Goal: Task Accomplishment & Management: Manage account settings

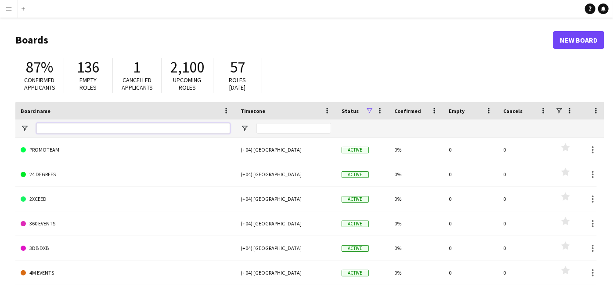
click at [63, 129] on input "Board name Filter Input" at bounding box center [133, 128] width 194 height 11
type input "*"
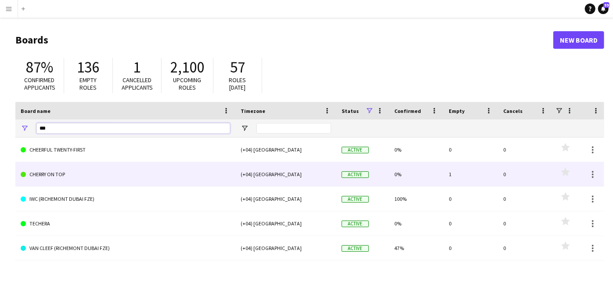
type input "***"
click at [76, 182] on link "CHERRY ON TOP" at bounding box center [125, 174] width 209 height 25
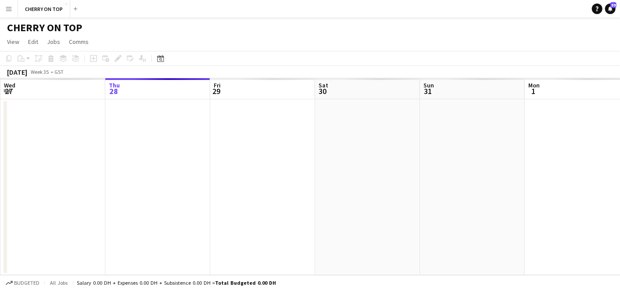
drag, startPoint x: 303, startPoint y: 194, endPoint x: 16, endPoint y: 198, distance: 287.1
click at [57, 198] on app-calendar-viewport "Mon 25 Tue 26 Wed 27 Thu 28 Fri 29 Sat 30 Sun 31 Mon 1 Tue 2 Wed 3 Thu 4" at bounding box center [310, 176] width 620 height 197
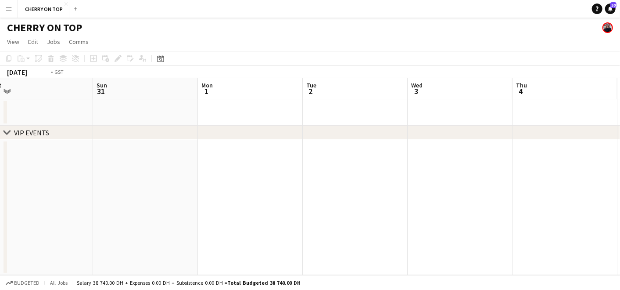
drag, startPoint x: 395, startPoint y: 196, endPoint x: 74, endPoint y: 196, distance: 321.3
click at [58, 196] on app-calendar-viewport "Thu 28 Fri 29 Sat 30 Sun 31 Mon 1 Tue 2 Wed 3 Thu 4 Fri 5 Sat 6 Sun 7" at bounding box center [310, 176] width 620 height 197
drag, startPoint x: 491, startPoint y: 200, endPoint x: -2, endPoint y: 204, distance: 493.3
click at [0, 204] on html "Menu Boards Boards Boards All jobs Status Workforce Workforce My Workforce Recr…" at bounding box center [310, 145] width 620 height 290
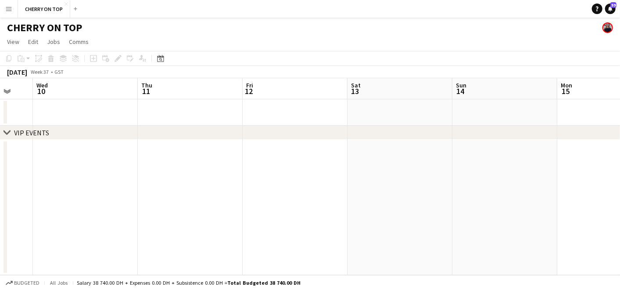
drag, startPoint x: 190, startPoint y: 208, endPoint x: 339, endPoint y: 203, distance: 149.8
click at [5, 208] on div "chevron-right VIP EVENTS Sun 7 Mon 8 Tue 9 Wed 10 Thu 11 Fri 12 Sat 13 Sun 14 M…" at bounding box center [310, 176] width 620 height 197
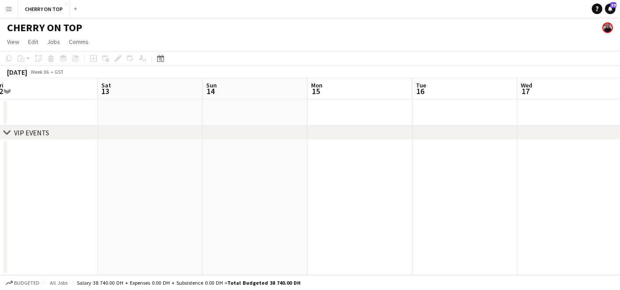
scroll to position [0, 346]
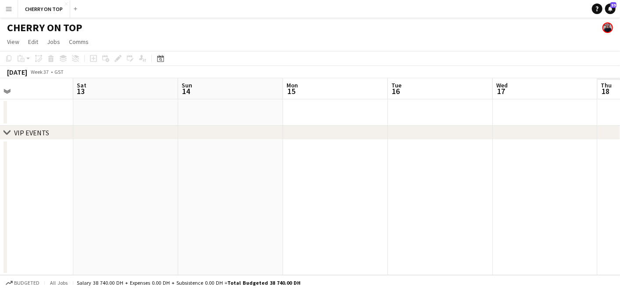
drag, startPoint x: 37, startPoint y: 211, endPoint x: 0, endPoint y: 212, distance: 37.3
click at [0, 212] on html "Menu Boards Boards Boards All jobs Status Workforce Workforce My Workforce Recr…" at bounding box center [310, 145] width 620 height 290
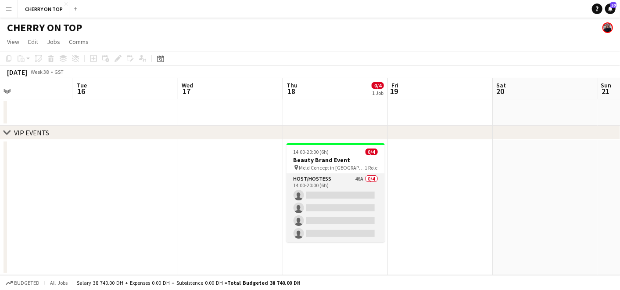
click at [365, 189] on app-card-role "Host/Hostess 46A 0/4 14:00-20:00 (6h) single-neutral-actions single-neutral-act…" at bounding box center [336, 208] width 98 height 68
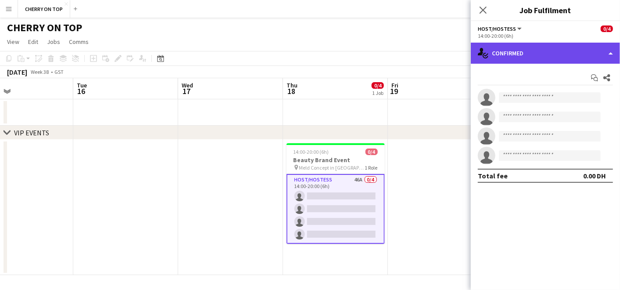
click at [539, 54] on div "single-neutral-actions-check-2 Confirmed" at bounding box center [545, 53] width 149 height 21
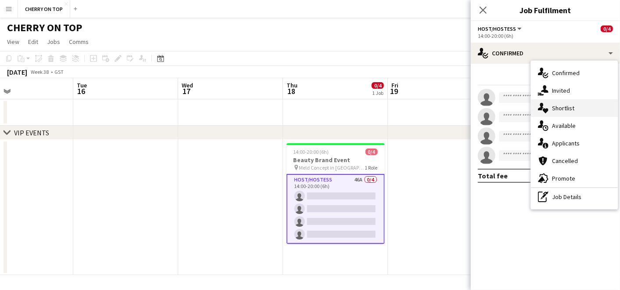
click at [574, 107] on div "single-neutral-actions-heart Shortlist" at bounding box center [574, 108] width 87 height 18
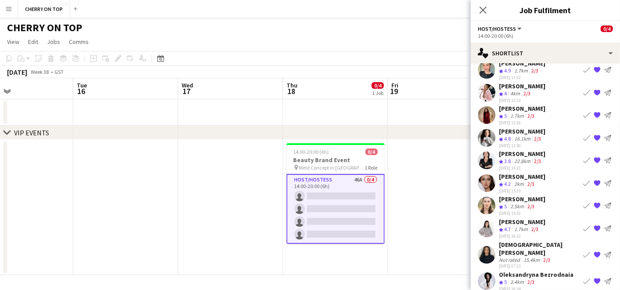
scroll to position [120, 0]
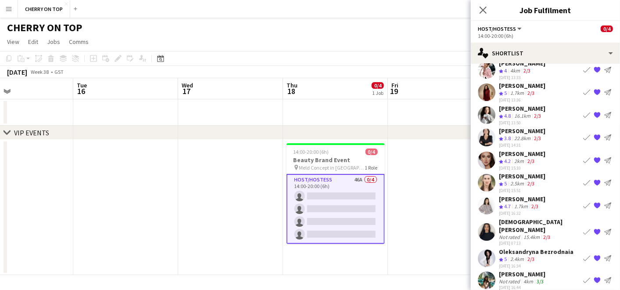
click at [583, 205] on app-icon "Book crew" at bounding box center [586, 205] width 7 height 7
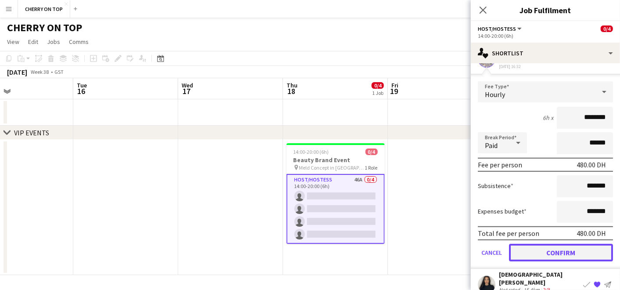
click at [544, 247] on button "Confirm" at bounding box center [561, 253] width 104 height 18
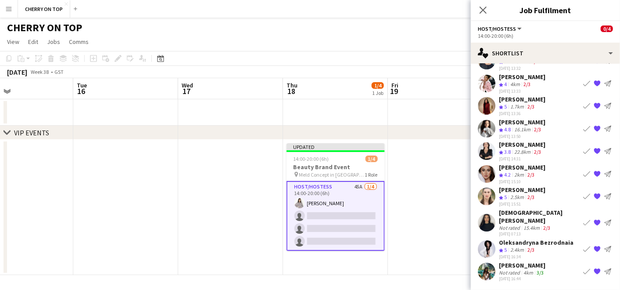
scroll to position [47, 0]
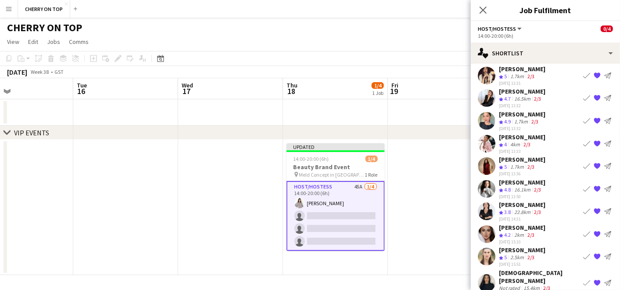
click at [583, 232] on app-icon "Book crew" at bounding box center [586, 233] width 7 height 7
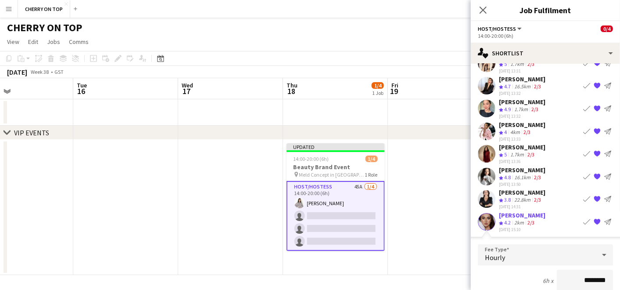
scroll to position [205, 0]
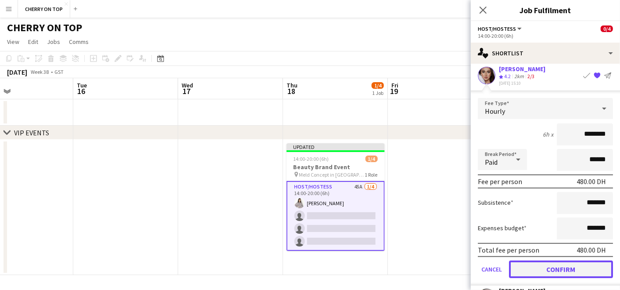
click at [542, 265] on button "Confirm" at bounding box center [561, 269] width 104 height 18
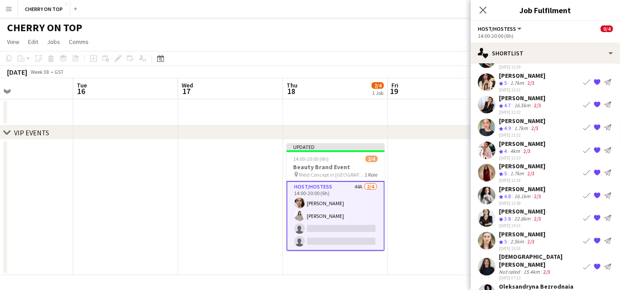
scroll to position [75, 0]
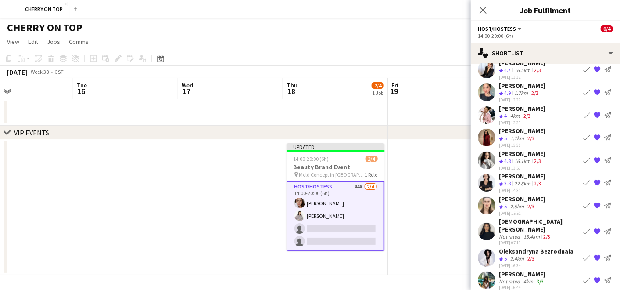
click at [583, 134] on app-icon "Book crew" at bounding box center [586, 137] width 7 height 7
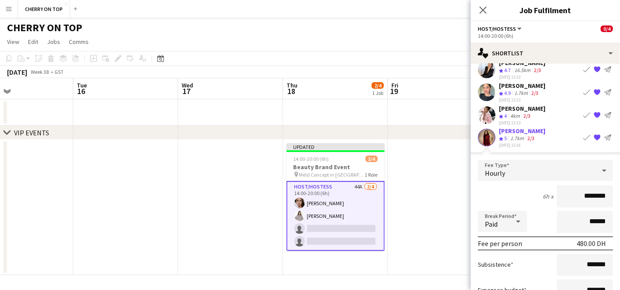
scroll to position [222, 0]
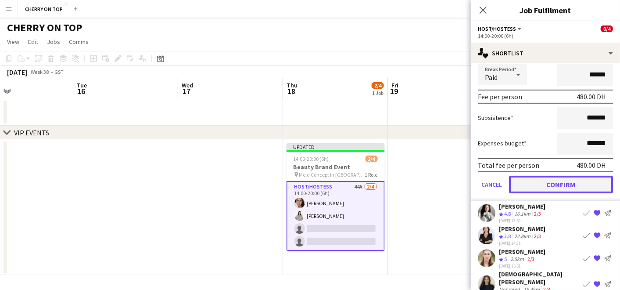
click at [539, 184] on button "Confirm" at bounding box center [561, 185] width 104 height 18
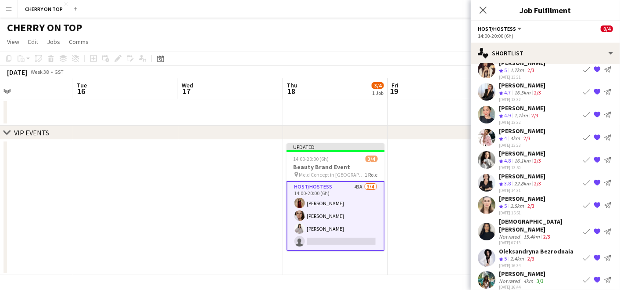
scroll to position [53, 0]
click at [583, 276] on app-icon "Book crew" at bounding box center [586, 279] width 7 height 7
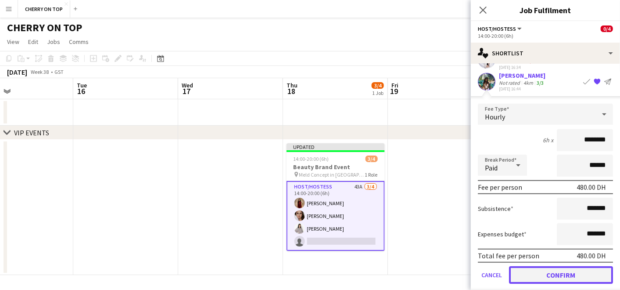
click at [544, 266] on button "Confirm" at bounding box center [561, 275] width 104 height 18
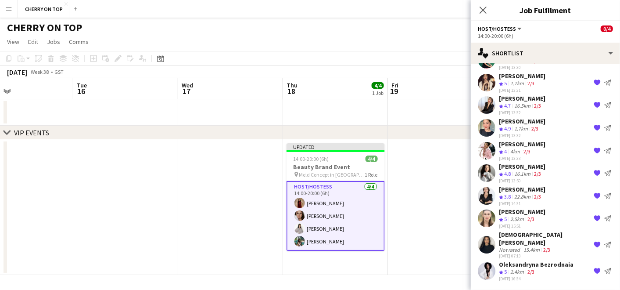
scroll to position [31, 0]
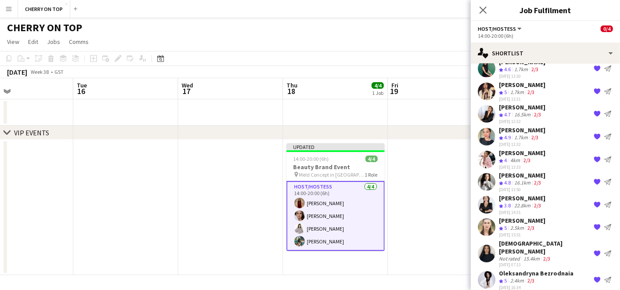
click at [384, 206] on app-card-role "Host/Hostess 4/4 14:00-20:00 (6h) Rose Velasquez Zinaida Bryk Akbari Parker Rac…" at bounding box center [336, 216] width 98 height 70
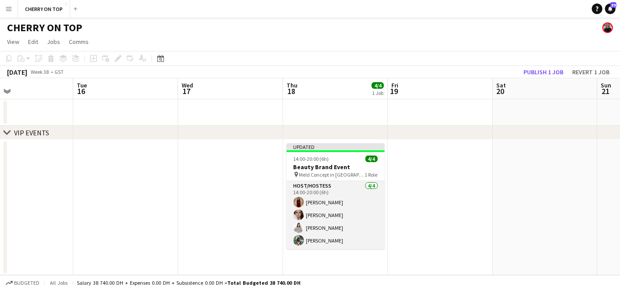
click at [324, 211] on app-card-role "Host/Hostess 4/4 14:00-20:00 (6h) Rose Velasquez Zinaida Bryk Akbari Parker Rac…" at bounding box center [336, 215] width 98 height 68
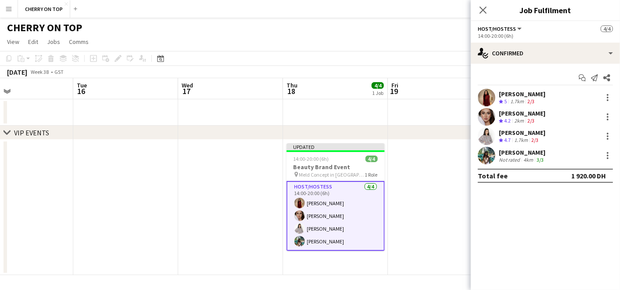
click at [526, 95] on div "Rose Velasquez" at bounding box center [522, 94] width 47 height 8
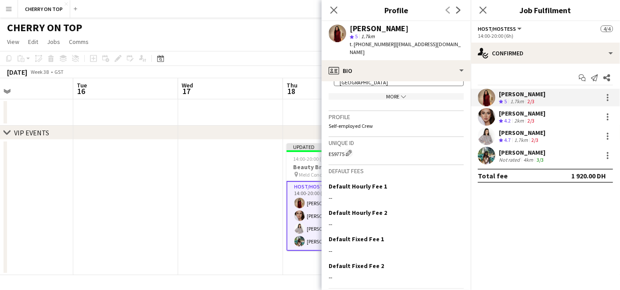
scroll to position [407, 0]
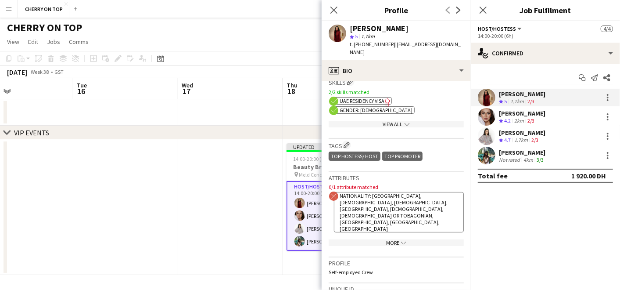
click at [388, 239] on div "More chevron-down" at bounding box center [396, 242] width 135 height 7
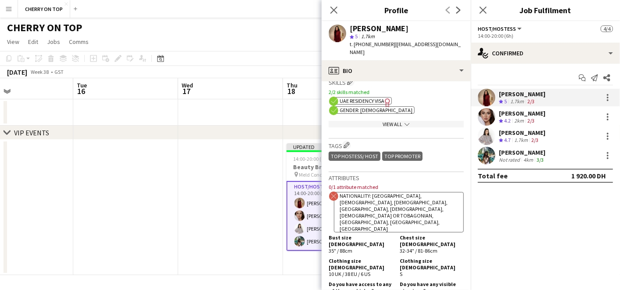
scroll to position [553, 0]
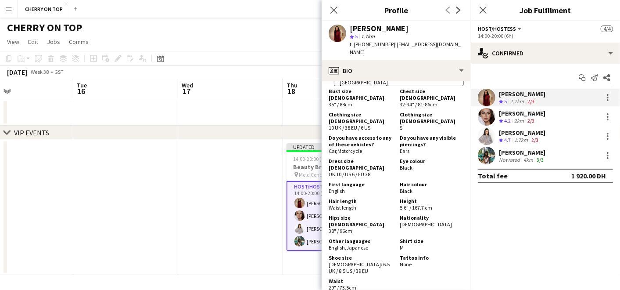
click at [514, 116] on div "Zinaida Bryk" at bounding box center [522, 113] width 47 height 8
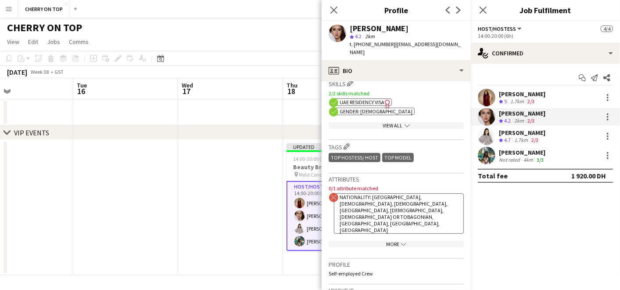
scroll to position [341, 0]
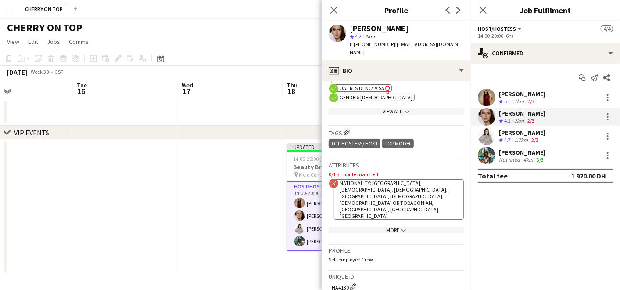
click at [388, 226] on div "More chevron-down" at bounding box center [396, 229] width 135 height 7
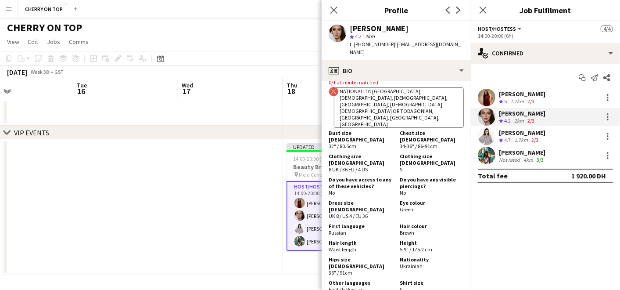
scroll to position [439, 0]
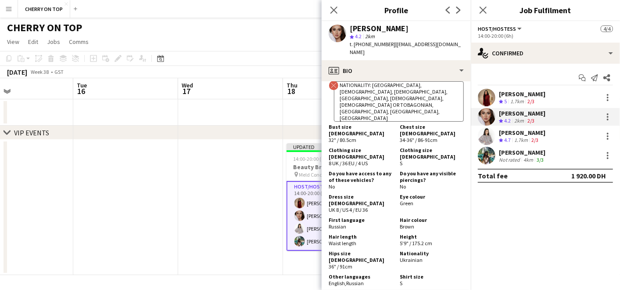
click at [538, 137] on app-skills-label "2/3" at bounding box center [535, 139] width 7 height 7
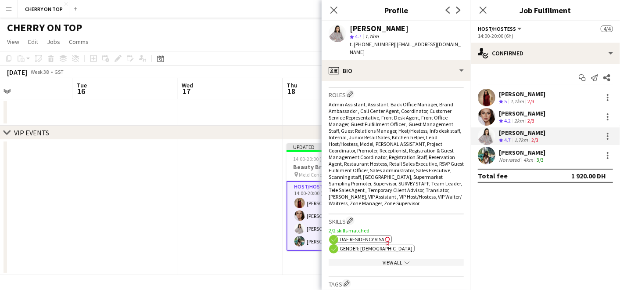
scroll to position [390, 0]
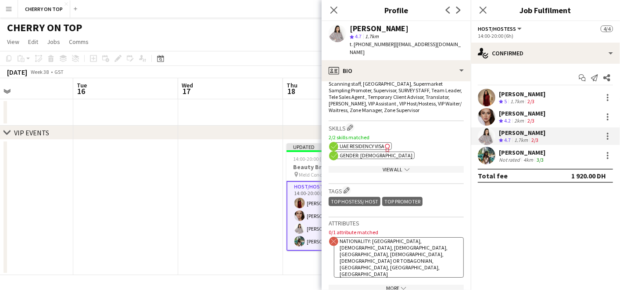
click at [393, 284] on div "More chevron-down" at bounding box center [396, 287] width 135 height 7
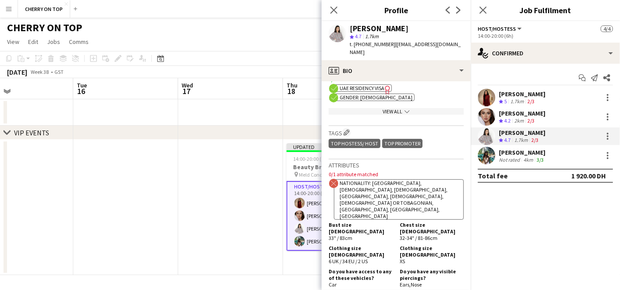
scroll to position [488, 0]
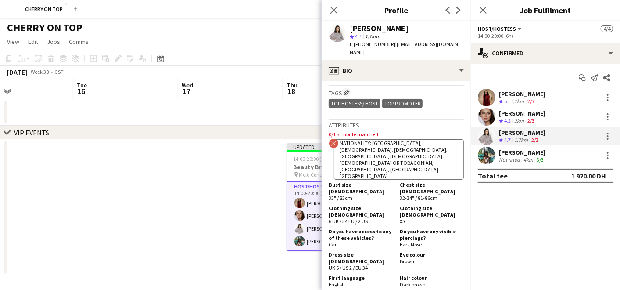
click at [506, 164] on app-confirmed-crew "Rose Velasquez Crew rating 5 1.7km 2/3 Zinaida Bryk Crew rating 4.2 2km 2/3 Akb…" at bounding box center [545, 136] width 149 height 94
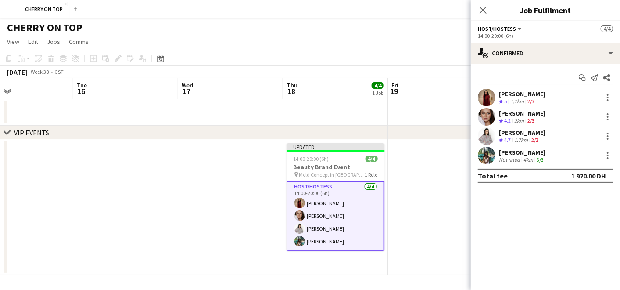
click at [513, 154] on div "Racheal Yeko" at bounding box center [522, 152] width 47 height 8
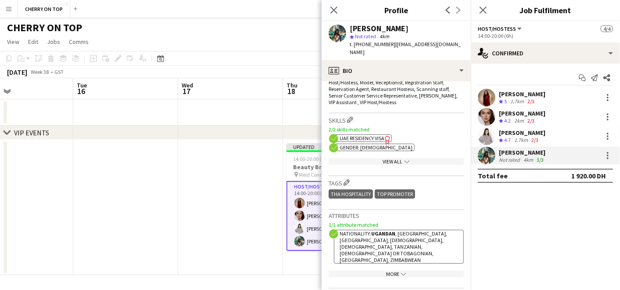
scroll to position [341, 0]
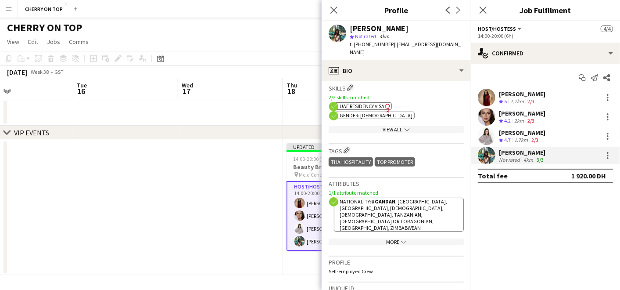
click at [394, 238] on div "More chevron-down" at bounding box center [396, 241] width 135 height 7
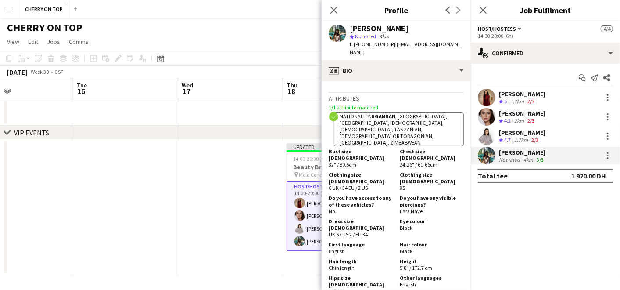
scroll to position [439, 0]
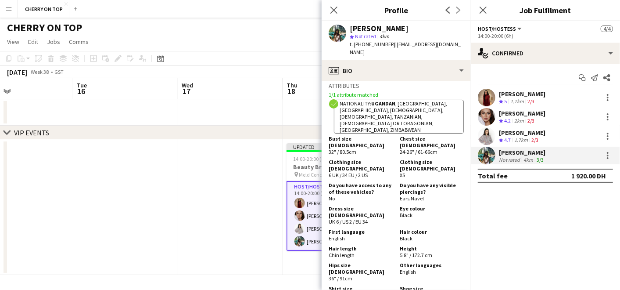
click at [237, 208] on app-date-cell at bounding box center [230, 207] width 105 height 135
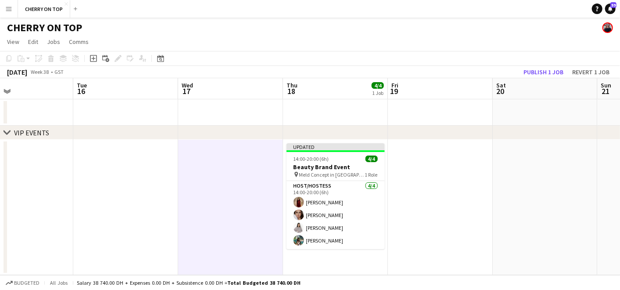
click at [546, 65] on app-toolbar "Copy Paste Paste Ctrl+V Paste with crew Ctrl+Shift+V Paste linked Job Delete Gr…" at bounding box center [310, 58] width 620 height 15
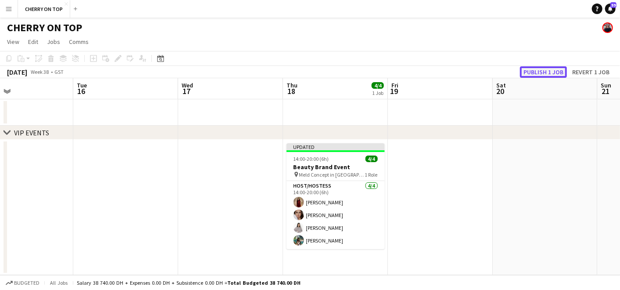
click at [545, 74] on button "Publish 1 job" at bounding box center [543, 71] width 47 height 11
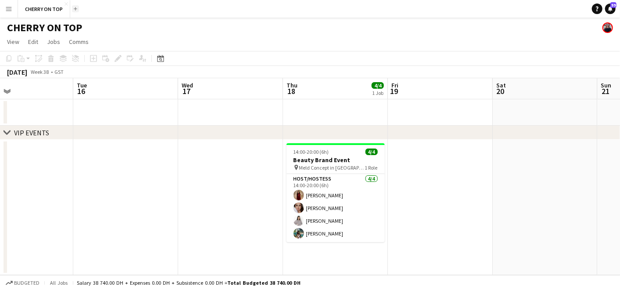
click at [74, 7] on app-icon "Add" at bounding box center [76, 9] width 4 height 4
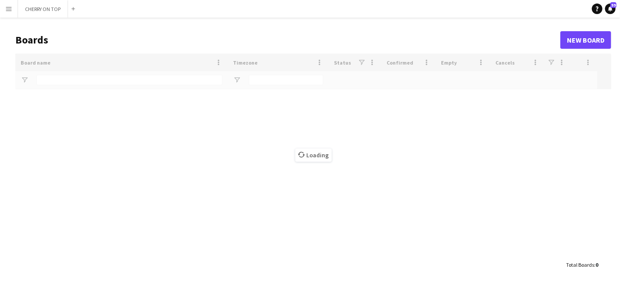
click at [83, 80] on div "Loading" at bounding box center [313, 155] width 596 height 202
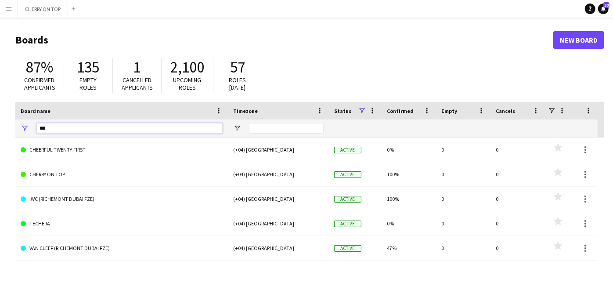
click at [57, 126] on input "***" at bounding box center [129, 128] width 186 height 11
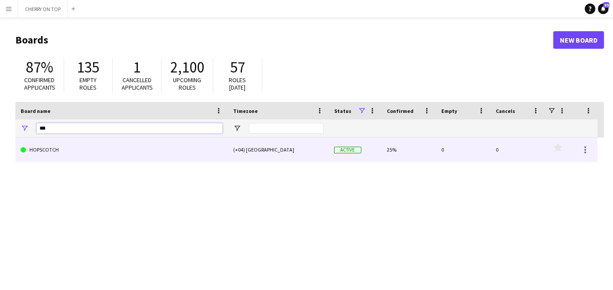
type input "***"
click at [57, 149] on link "HOPSCOTCH" at bounding box center [122, 149] width 202 height 25
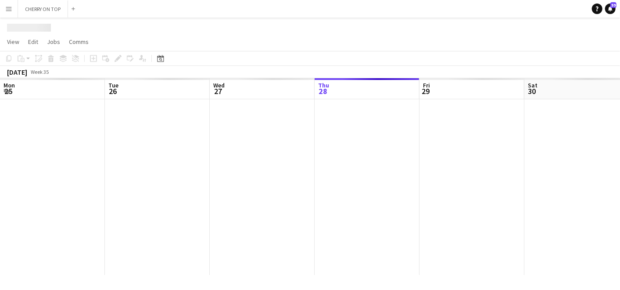
scroll to position [0, 209]
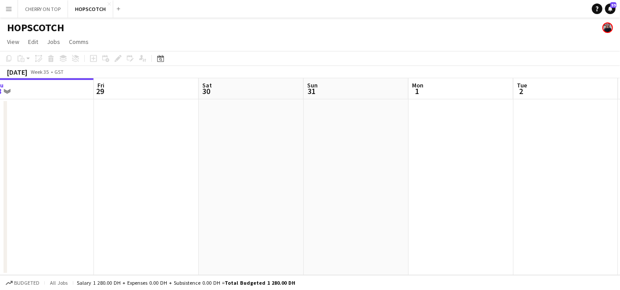
drag, startPoint x: 412, startPoint y: 160, endPoint x: 185, endPoint y: 164, distance: 226.9
click at [216, 163] on app-calendar-viewport "Mon 25 Tue 26 Wed 27 Thu 28 Fri 29 Sat 30 Sun 31 Mon 1 Tue 2 Wed 3 Thu 4 1/4 1 …" at bounding box center [310, 176] width 620 height 197
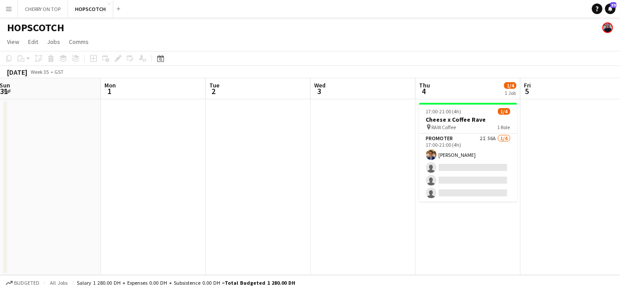
drag, startPoint x: 363, startPoint y: 179, endPoint x: 90, endPoint y: 194, distance: 274.3
click at [88, 191] on app-calendar-viewport "Thu 28 Fri 29 Sat 30 Sun 31 Mon 1 Tue 2 Wed 3 Thu 4 1/4 1 Job Fri 5 Sat 6 Sun 7…" at bounding box center [310, 176] width 620 height 197
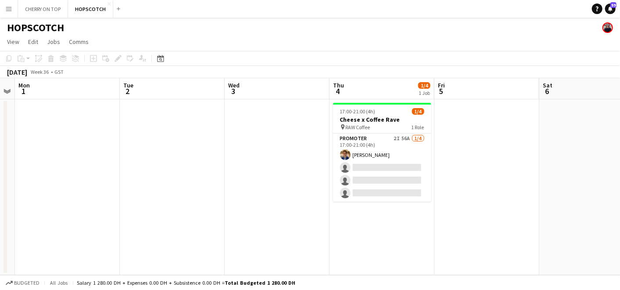
drag, startPoint x: 381, startPoint y: 201, endPoint x: 305, endPoint y: 188, distance: 77.9
click at [296, 201] on app-calendar-viewport "Fri 29 Sat 30 Sun 31 Mon 1 Tue 2 Wed 3 Thu 4 1/4 1 Job Fri 5 Sat 6 Sun 7 Mon 8 …" at bounding box center [310, 176] width 620 height 197
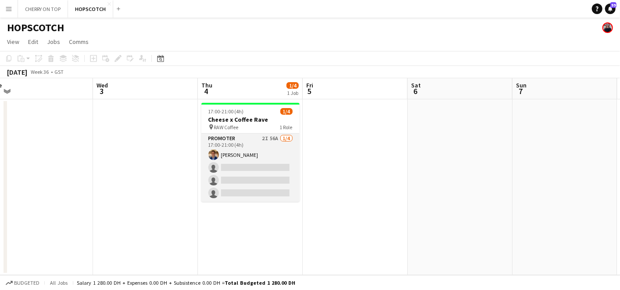
click at [268, 151] on app-card-role "Promoter 2I 56A 1/4 17:00-21:00 (4h) Ahmed Mostafa single-neutral-actions singl…" at bounding box center [250, 167] width 98 height 68
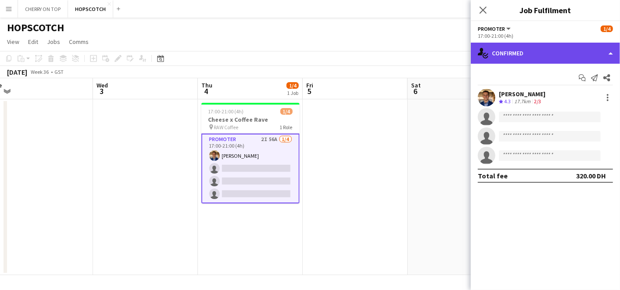
click at [521, 50] on div "single-neutral-actions-check-2 Confirmed" at bounding box center [545, 53] width 149 height 21
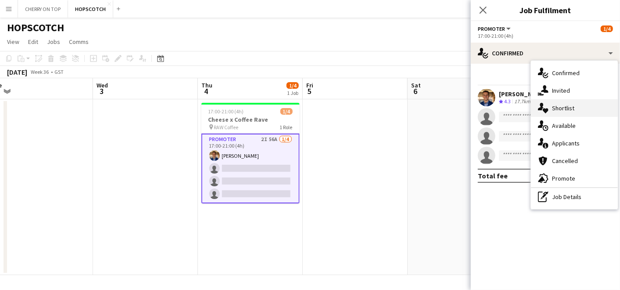
click at [557, 108] on div "single-neutral-actions-heart Shortlist" at bounding box center [574, 108] width 87 height 18
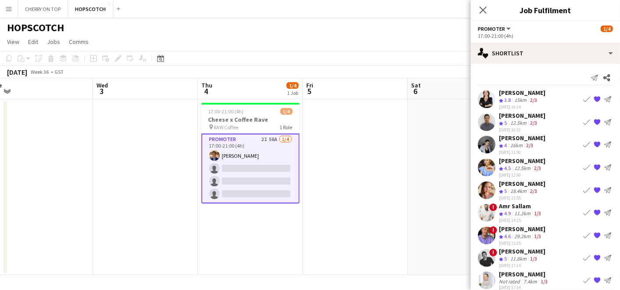
scroll to position [120, 0]
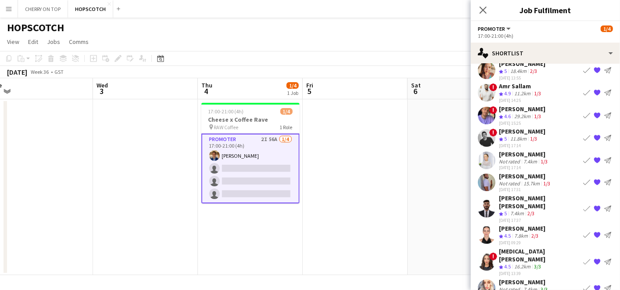
click at [526, 224] on div "Patricia Sampaio" at bounding box center [522, 228] width 47 height 8
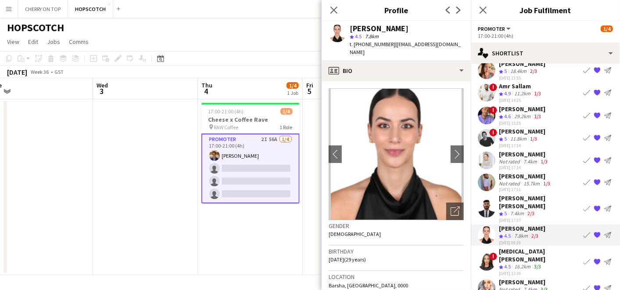
click at [594, 159] on app-icon "{{ spriteTitle }}" at bounding box center [597, 160] width 7 height 7
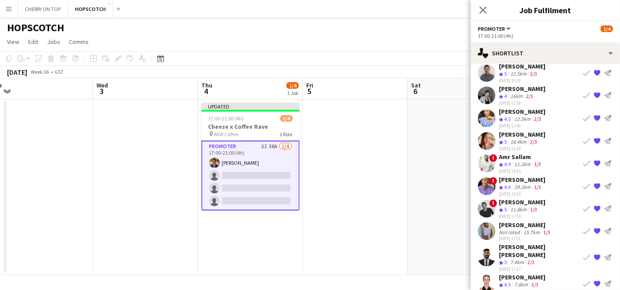
scroll to position [98, 0]
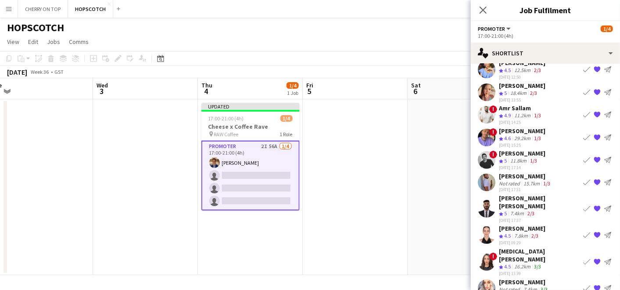
click at [505, 232] on span "4.5" at bounding box center [507, 235] width 7 height 7
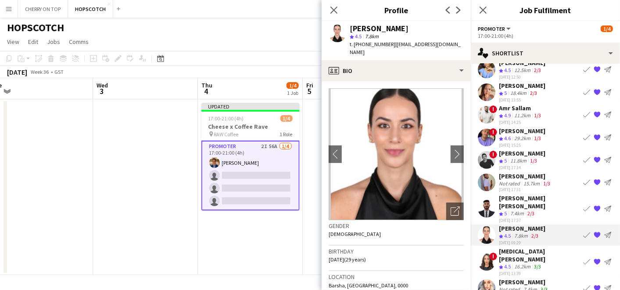
click at [594, 284] on app-icon "{{ spriteTitle }}" at bounding box center [597, 287] width 7 height 7
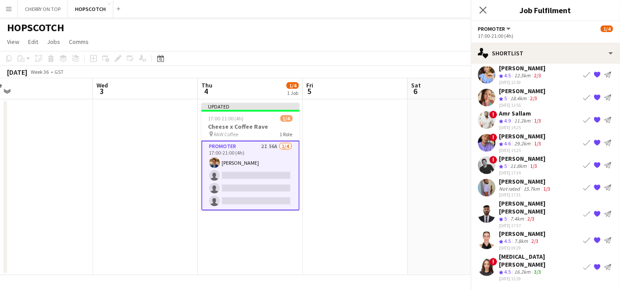
scroll to position [76, 0]
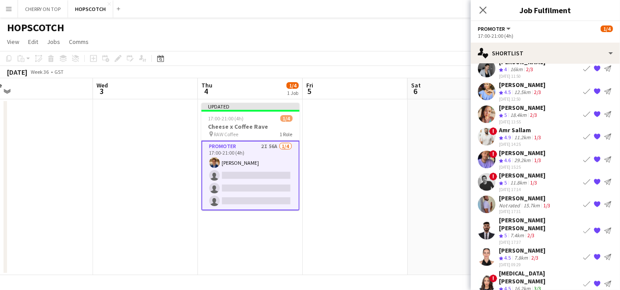
click at [526, 269] on div "Amira Malek" at bounding box center [539, 277] width 81 height 16
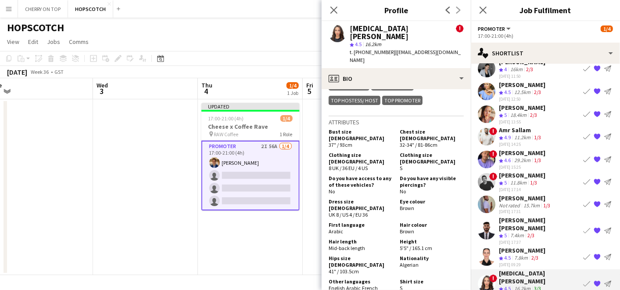
scroll to position [585, 0]
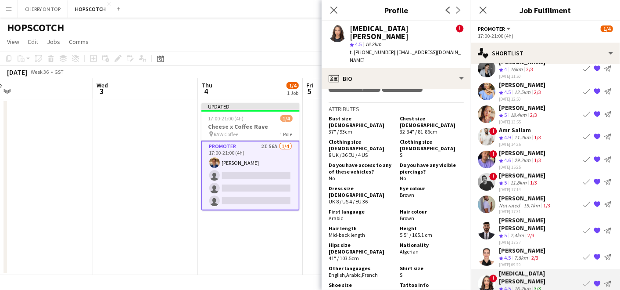
click at [519, 254] on div "7.8km" at bounding box center [521, 257] width 17 height 7
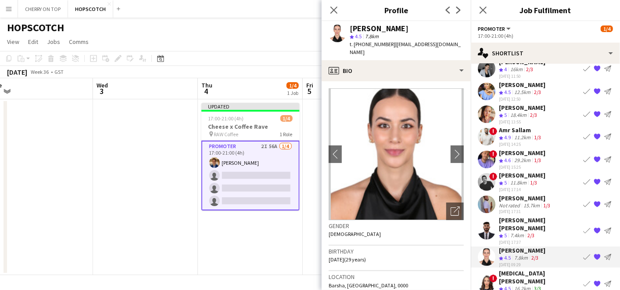
click at [249, 92] on app-board-header-date "Thu 4 1/4 1 Job" at bounding box center [250, 88] width 105 height 21
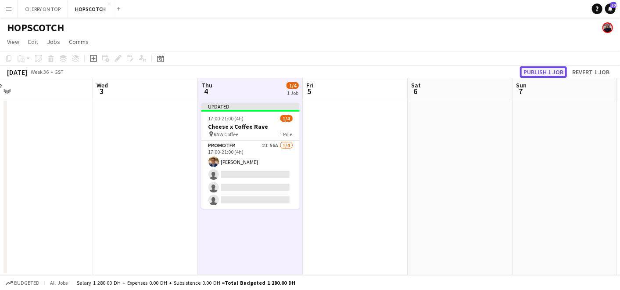
click at [560, 73] on button "Publish 1 job" at bounding box center [543, 71] width 47 height 11
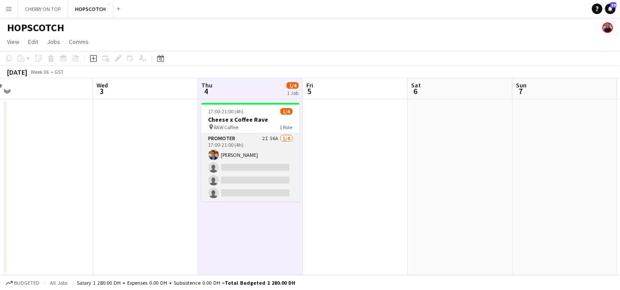
click at [252, 160] on app-card-role "Promoter 2I 56A 1/4 17:00-21:00 (4h) Ahmed Mostafa single-neutral-actions singl…" at bounding box center [250, 167] width 98 height 68
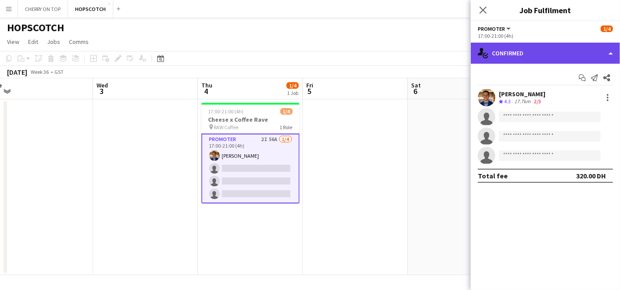
click at [539, 53] on div "single-neutral-actions-check-2 Confirmed" at bounding box center [545, 53] width 149 height 21
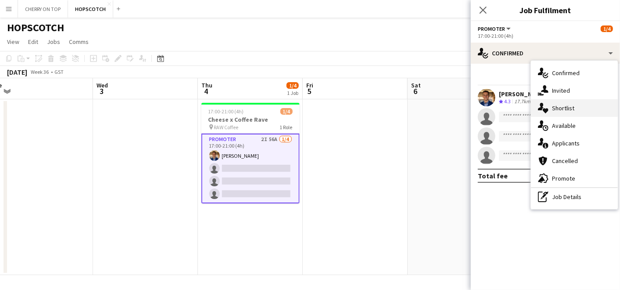
click at [580, 105] on div "single-neutral-actions-heart Shortlist" at bounding box center [574, 108] width 87 height 18
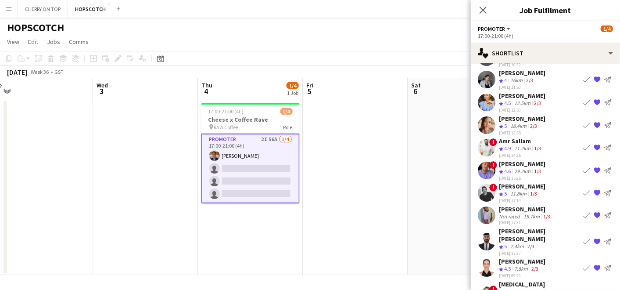
scroll to position [76, 0]
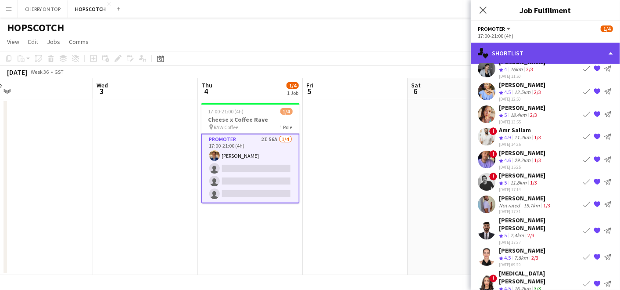
click at [523, 51] on div "single-neutral-actions-heart Shortlist" at bounding box center [545, 53] width 149 height 21
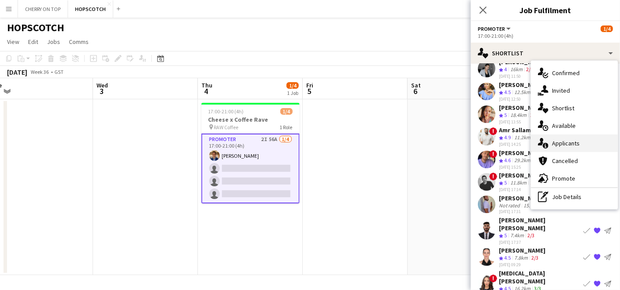
click at [560, 144] on div "single-neutral-actions-information Applicants" at bounding box center [574, 143] width 87 height 18
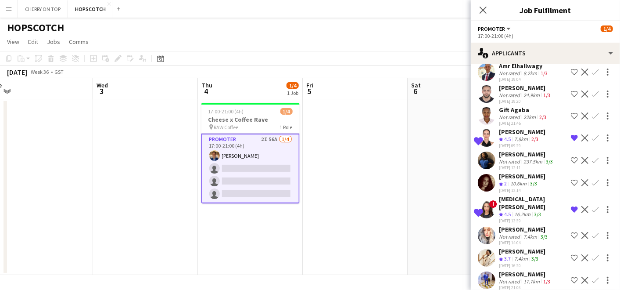
scroll to position [1094, 0]
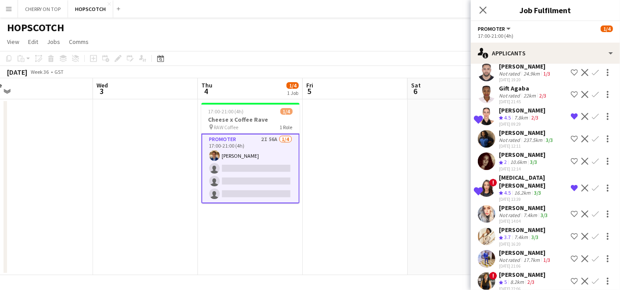
click at [514, 278] on div "8.2km" at bounding box center [517, 281] width 17 height 7
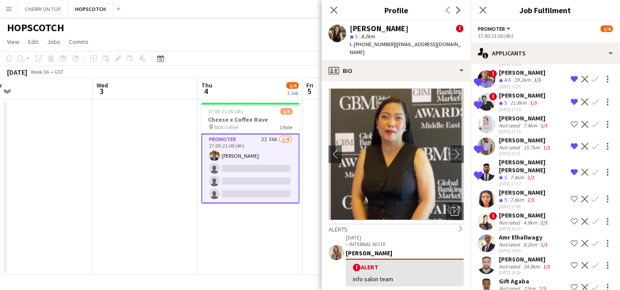
scroll to position [850, 0]
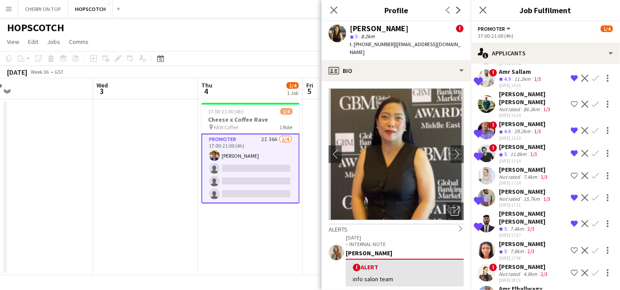
click at [506, 157] on span "5" at bounding box center [505, 154] width 3 height 7
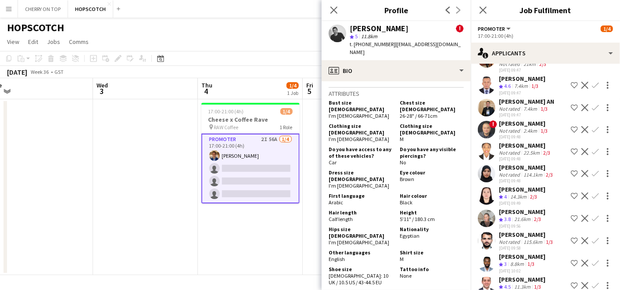
scroll to position [21, 0]
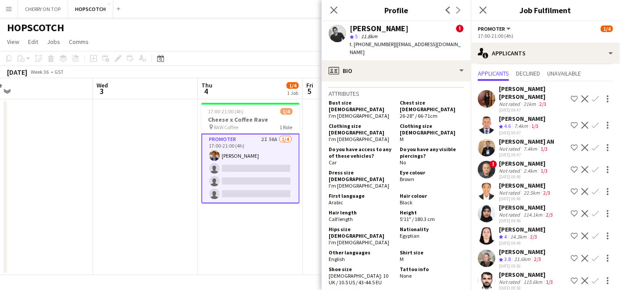
click at [274, 241] on app-date-cell "17:00-21:00 (4h) 1/4 Cheese x Coffee Rave pin RAW Coffee 1 Role Promoter 2I 56A…" at bounding box center [250, 187] width 105 height 176
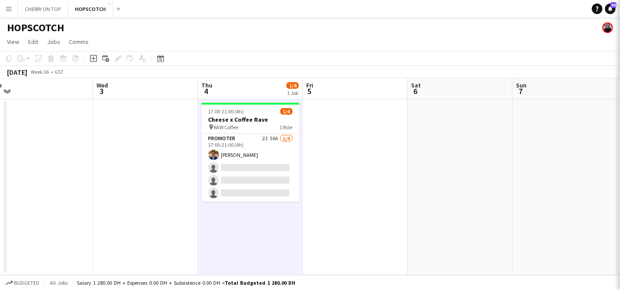
scroll to position [0, 0]
click at [43, 11] on button "CHERRY ON TOP Close" at bounding box center [43, 8] width 50 height 17
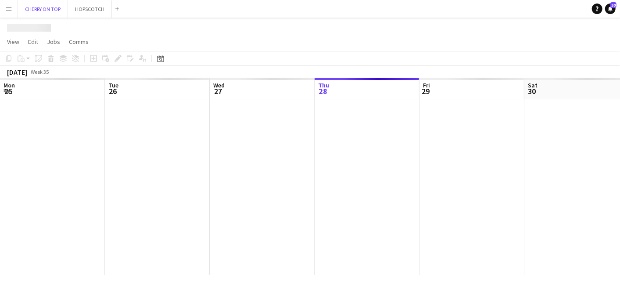
scroll to position [0, 209]
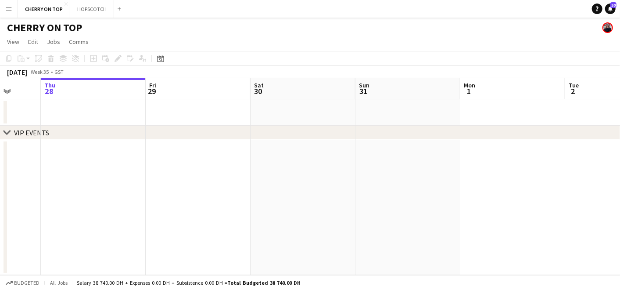
drag, startPoint x: 439, startPoint y: 171, endPoint x: 165, endPoint y: 171, distance: 273.9
click at [189, 171] on app-calendar-viewport "Mon 25 Tue 26 Wed 27 Thu 28 Fri 29 Sat 30 Sun 31 Mon 1 Tue 2 Wed 3 Thu 4" at bounding box center [310, 176] width 620 height 197
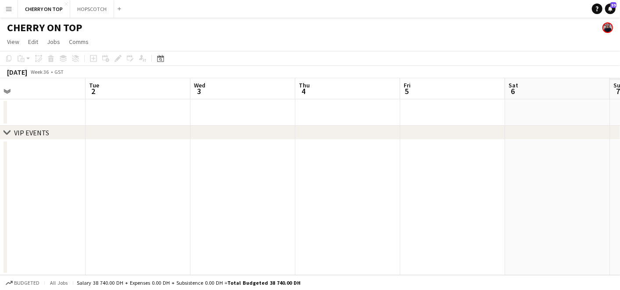
drag, startPoint x: 280, startPoint y: 173, endPoint x: 102, endPoint y: 175, distance: 177.8
click at [93, 174] on app-calendar-viewport "Sat 30 Sun 31 Mon 1 Tue 2 Wed 3 Thu 4 Fri 5 Sat 6 Sun 7 Mon 8 Tue 9" at bounding box center [310, 176] width 620 height 197
drag, startPoint x: 259, startPoint y: 178, endPoint x: 97, endPoint y: 178, distance: 162.0
click at [103, 178] on app-calendar-viewport "Sat 30 Sun 31 Mon 1 Tue 2 Wed 3 Thu 4 Fri 5 Sat 6 Sun 7 Mon 8 Tue 9" at bounding box center [310, 176] width 620 height 197
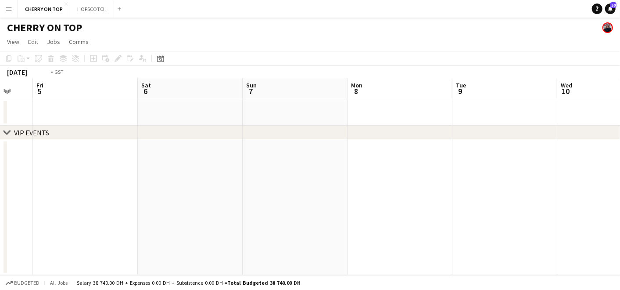
drag, startPoint x: 438, startPoint y: 179, endPoint x: 61, endPoint y: 180, distance: 376.1
click at [65, 180] on app-calendar-viewport "Tue 2 Wed 3 Thu 4 Fri 5 Sat 6 Sun 7 Mon 8 Tue 9 Wed 10 Thu 11 Fri 12" at bounding box center [310, 176] width 620 height 197
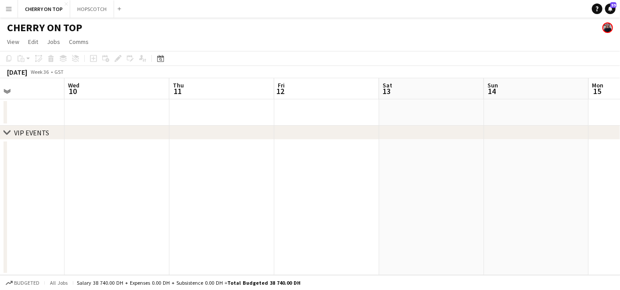
drag, startPoint x: 440, startPoint y: 182, endPoint x: 167, endPoint y: 183, distance: 272.6
click at [168, 183] on app-calendar-viewport "Sat 6 Sun 7 Mon 8 Tue 9 Wed 10 Thu 11 Fri 12 Sat 13 Sun 14 Mon 15 Tue 16" at bounding box center [310, 176] width 620 height 197
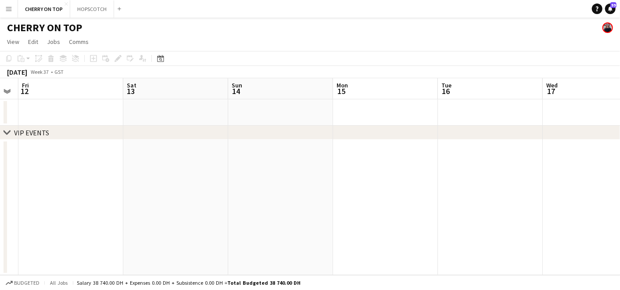
drag, startPoint x: 468, startPoint y: 183, endPoint x: 199, endPoint y: 183, distance: 268.6
click at [200, 183] on app-calendar-viewport "Tue 9 Wed 10 Thu 11 Fri 12 Sat 13 Sun 14 Mon 15 Tue 16 Wed 17 Thu 18 4/4 1 Job …" at bounding box center [310, 176] width 620 height 197
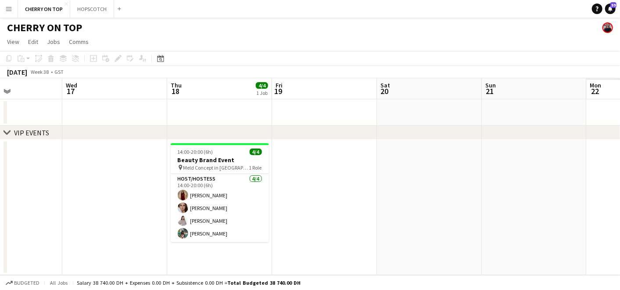
drag, startPoint x: 337, startPoint y: 186, endPoint x: 242, endPoint y: 185, distance: 94.8
click at [242, 185] on app-calendar-viewport "Sat 13 Sun 14 Mon 15 Tue 16 Wed 17 Thu 18 4/4 1 Job Fri 19 Sat 20 Sun 21 Mon 22…" at bounding box center [310, 176] width 620 height 197
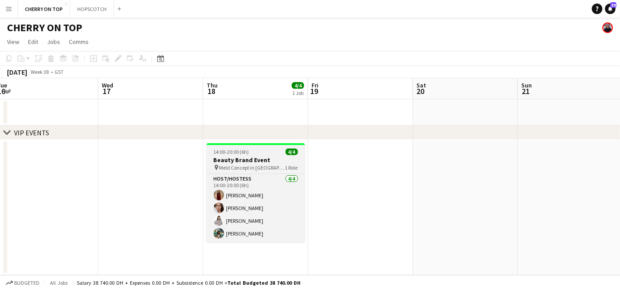
click at [265, 151] on div "14:00-20:00 (6h) 4/4" at bounding box center [256, 151] width 98 height 7
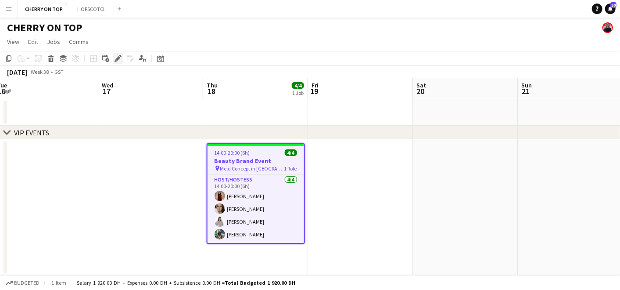
click at [118, 56] on icon "Edit" at bounding box center [118, 58] width 7 height 7
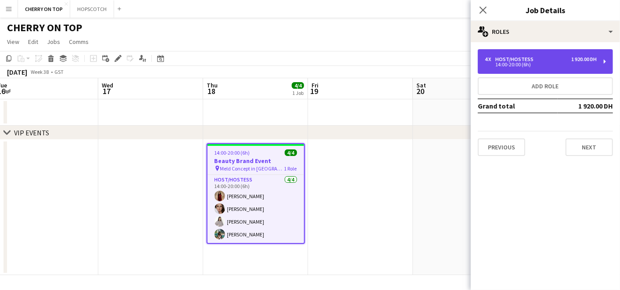
click at [549, 60] on div "4 x Host/Hostess 1 920.00 DH" at bounding box center [541, 59] width 112 height 6
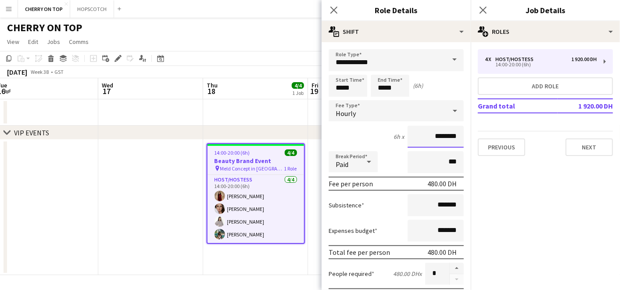
click at [427, 137] on input "********" at bounding box center [436, 137] width 56 height 22
type input "*********"
click at [276, 124] on app-date-cell at bounding box center [255, 112] width 105 height 26
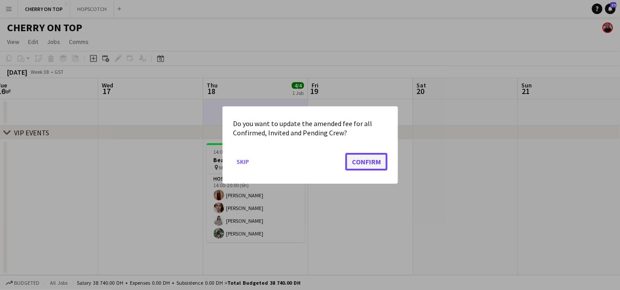
click at [359, 161] on button "Confirm" at bounding box center [366, 162] width 42 height 18
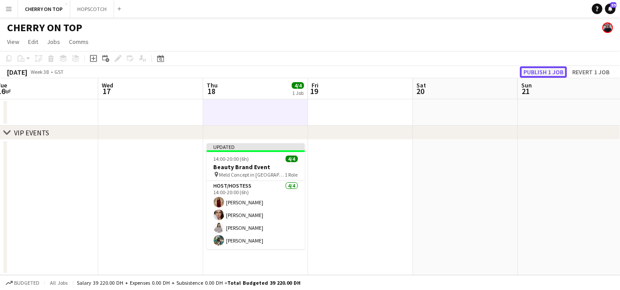
click at [537, 71] on button "Publish 1 job" at bounding box center [543, 71] width 47 height 11
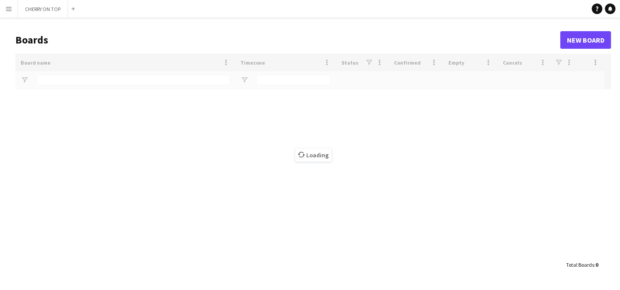
click at [6, 9] on app-icon "Menu" at bounding box center [8, 8] width 7 height 7
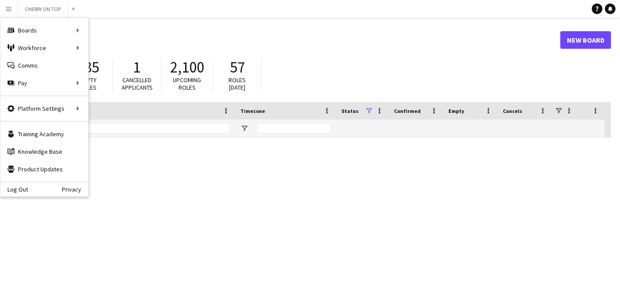
type input "***"
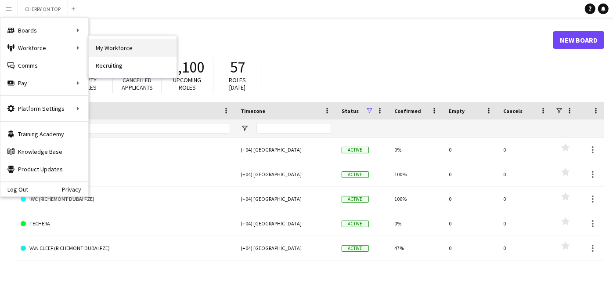
click at [139, 51] on link "My Workforce" at bounding box center [133, 48] width 88 height 18
